Goal: Task Accomplishment & Management: Use online tool/utility

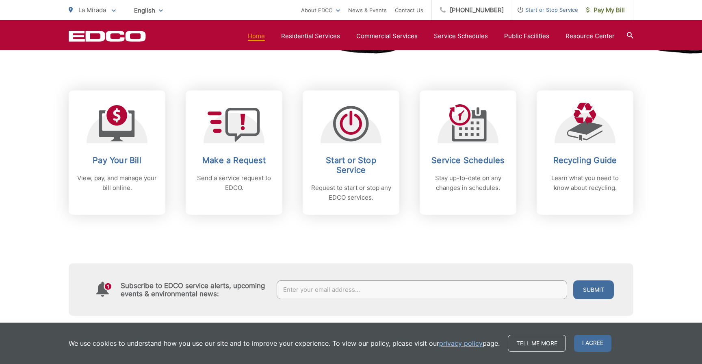
scroll to position [313, 0]
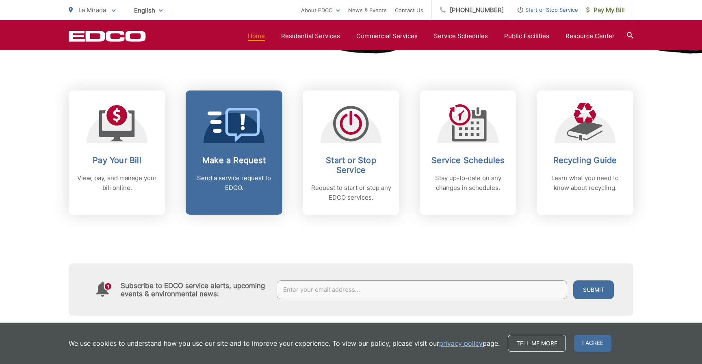
click at [229, 157] on h2 "Make a Request" at bounding box center [234, 160] width 80 height 10
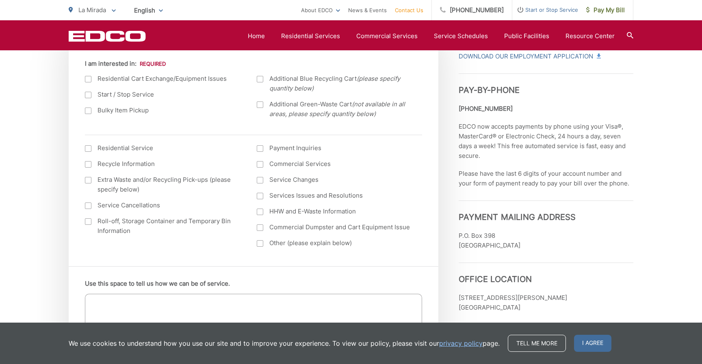
scroll to position [308, 0]
click at [88, 112] on div at bounding box center [88, 111] width 6 height 6
click at [0, 0] on input "Bulky Item Pickup" at bounding box center [0, 0] width 0 height 0
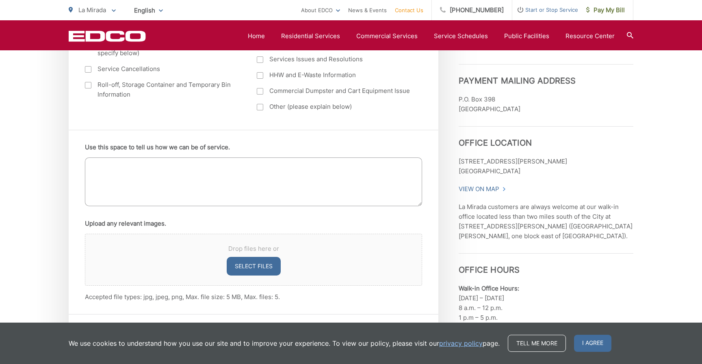
scroll to position [446, 0]
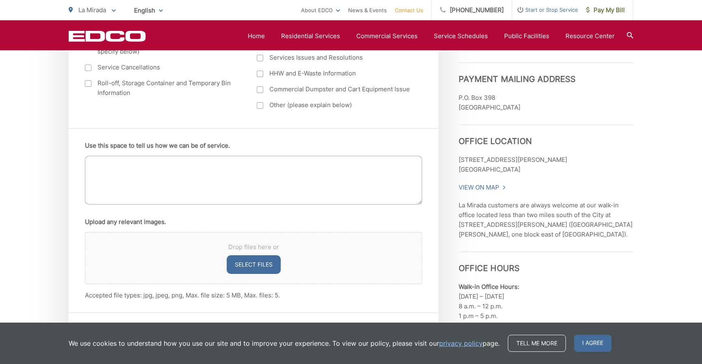
click at [91, 167] on textarea "Use this space to tell us how we can be of service." at bounding box center [253, 180] width 337 height 49
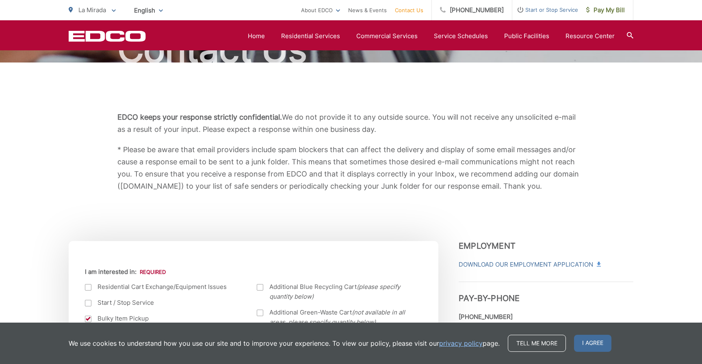
scroll to position [99, 0]
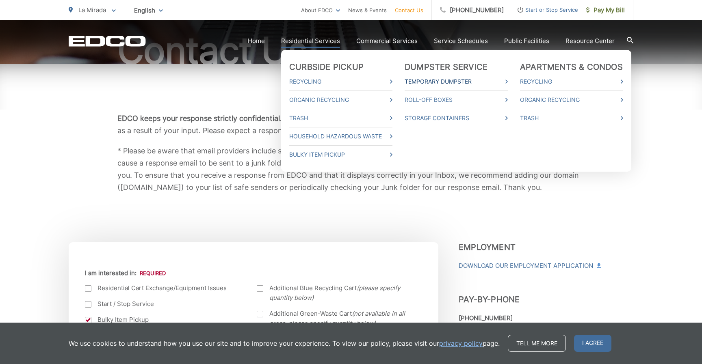
click at [443, 78] on link "Temporary Dumpster" at bounding box center [455, 82] width 103 height 10
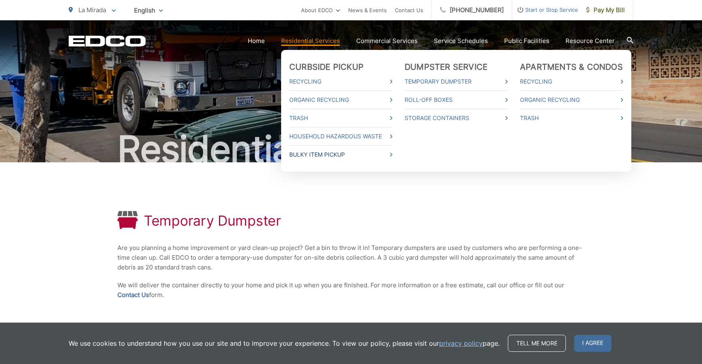
click at [392, 155] on icon at bounding box center [391, 155] width 2 height 4
